Goal: Navigation & Orientation: Find specific page/section

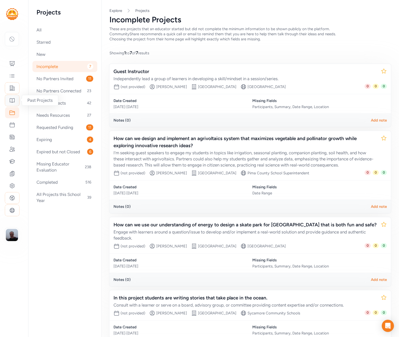
click at [14, 102] on icon at bounding box center [12, 100] width 6 height 6
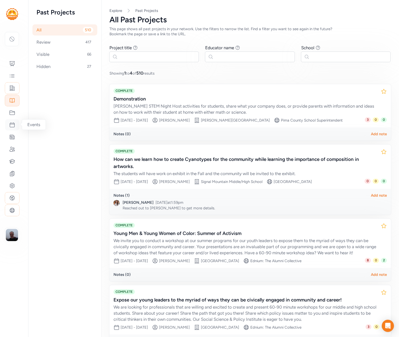
click at [13, 123] on icon at bounding box center [12, 125] width 6 height 6
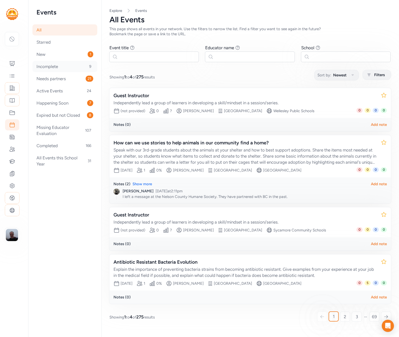
click at [48, 65] on div "Incomplete 9" at bounding box center [64, 66] width 65 height 11
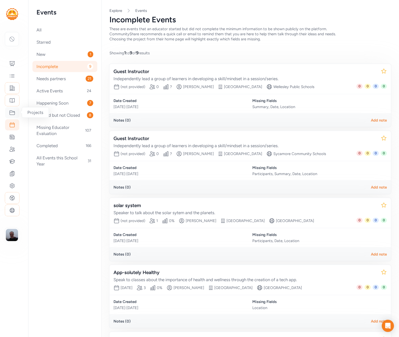
click at [13, 113] on icon at bounding box center [12, 112] width 6 height 6
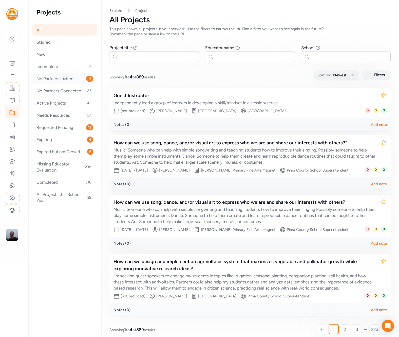
click at [74, 78] on div "No Partners Invited 11" at bounding box center [64, 78] width 65 height 11
click at [10, 138] on icon at bounding box center [12, 137] width 6 height 6
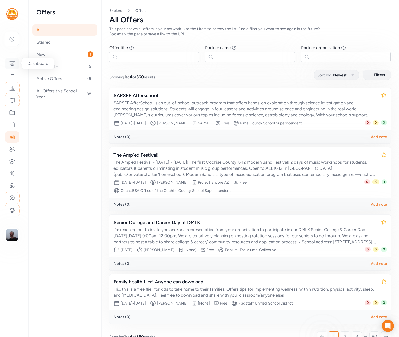
click at [13, 63] on icon at bounding box center [12, 63] width 5 height 5
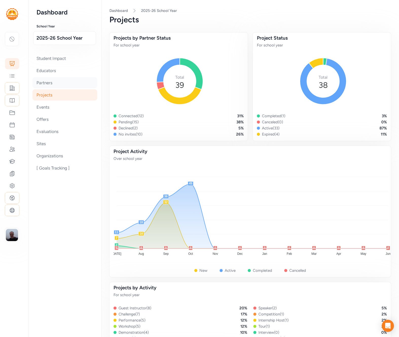
click at [42, 83] on div "Partners" at bounding box center [64, 82] width 65 height 11
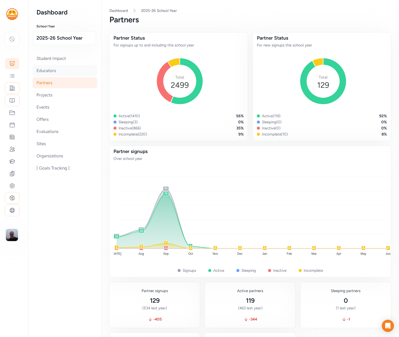
click at [71, 69] on div "Educators" at bounding box center [64, 70] width 65 height 11
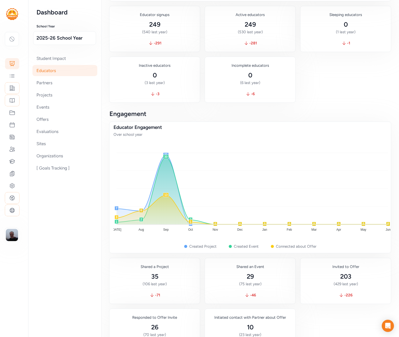
scroll to position [278, 0]
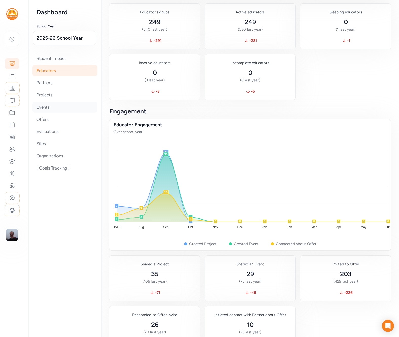
click at [54, 109] on div "Events" at bounding box center [64, 106] width 65 height 11
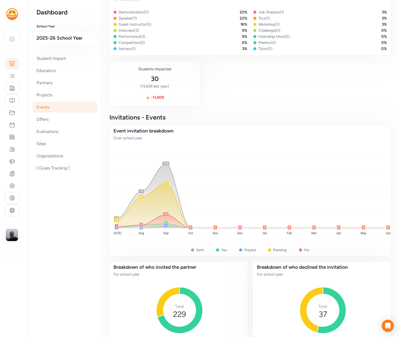
scroll to position [474, 0]
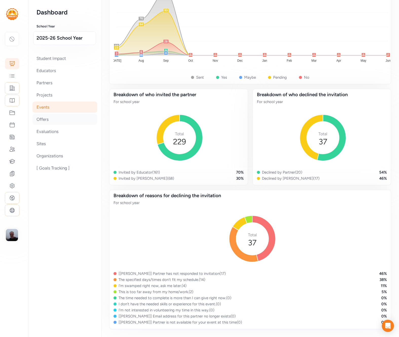
click at [60, 118] on div "Offers" at bounding box center [64, 119] width 65 height 11
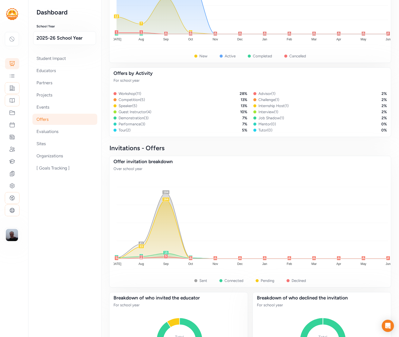
scroll to position [417, 0]
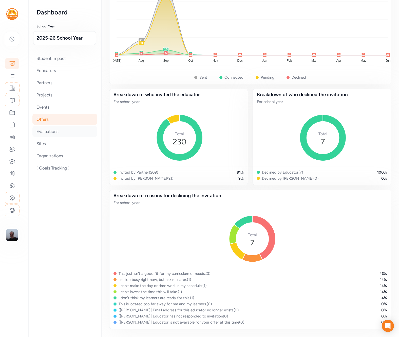
click at [70, 129] on div "Evaluations" at bounding box center [64, 131] width 65 height 11
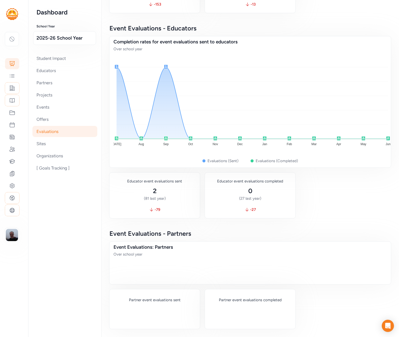
scroll to position [512, 0]
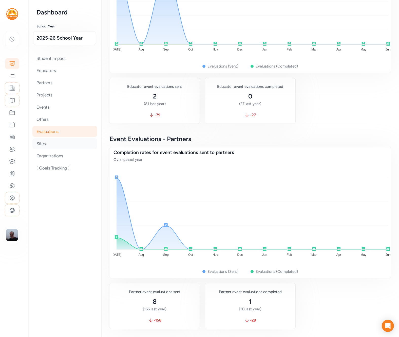
click at [50, 143] on div "Sites" at bounding box center [64, 143] width 65 height 11
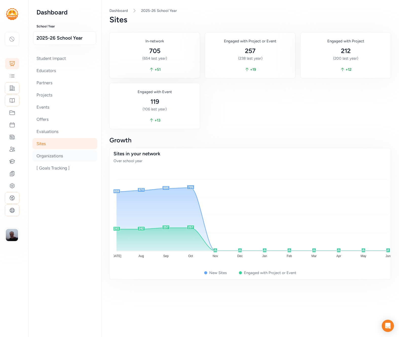
click at [56, 155] on div "Organizations" at bounding box center [64, 155] width 65 height 11
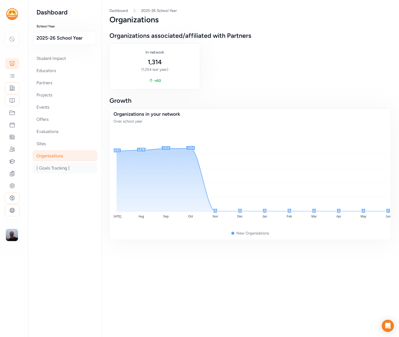
click at [45, 168] on div "[ Goals Tracking ]" at bounding box center [64, 167] width 65 height 11
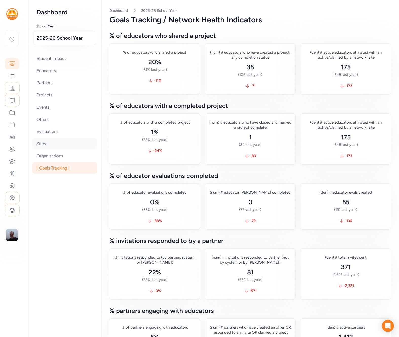
click at [60, 141] on div "Sites" at bounding box center [64, 143] width 65 height 11
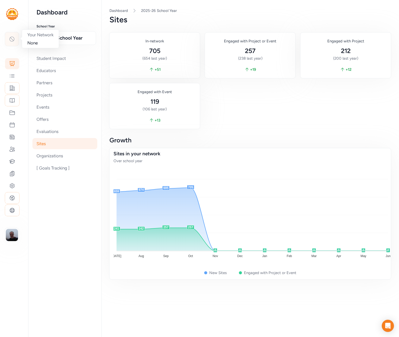
click at [12, 40] on icon at bounding box center [12, 39] width 6 height 6
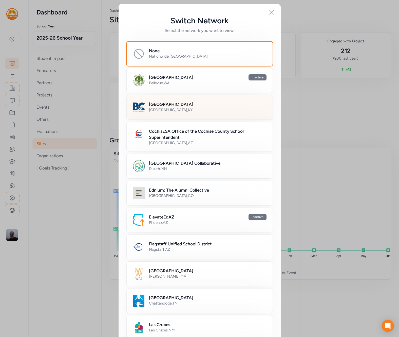
click at [218, 106] on div "[GEOGRAPHIC_DATA]" at bounding box center [208, 104] width 118 height 6
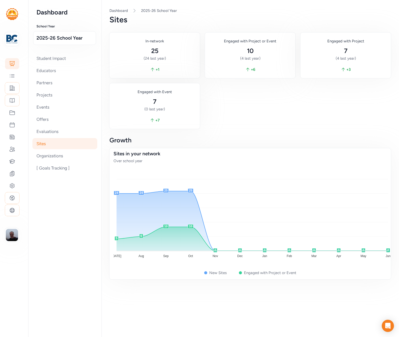
click at [248, 100] on div "In-network 25 (24 last year) + 1 Engaged with Project or Event 10 (4 last year)…" at bounding box center [250, 80] width 282 height 96
click at [16, 40] on img at bounding box center [11, 38] width 11 height 11
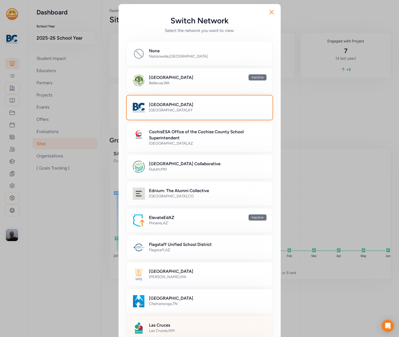
click at [184, 333] on div "Las Cruces , [GEOGRAPHIC_DATA]" at bounding box center [208, 330] width 118 height 5
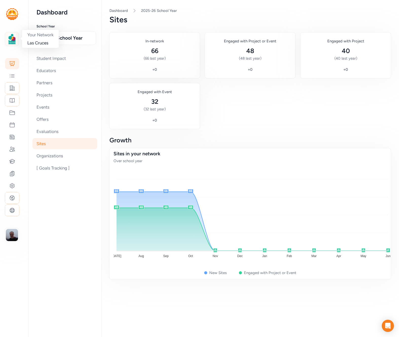
click at [12, 42] on img at bounding box center [11, 38] width 11 height 11
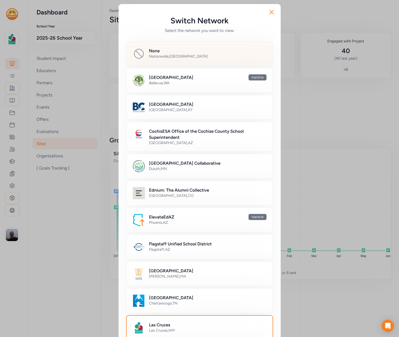
click at [173, 59] on div "None Nationwide , [GEOGRAPHIC_DATA]" at bounding box center [208, 54] width 118 height 12
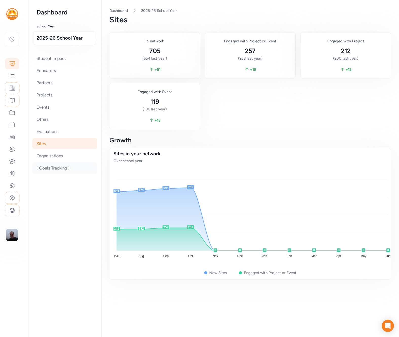
click at [59, 169] on div "[ Goals Tracking ]" at bounding box center [64, 167] width 65 height 11
